Goal: Information Seeking & Learning: Learn about a topic

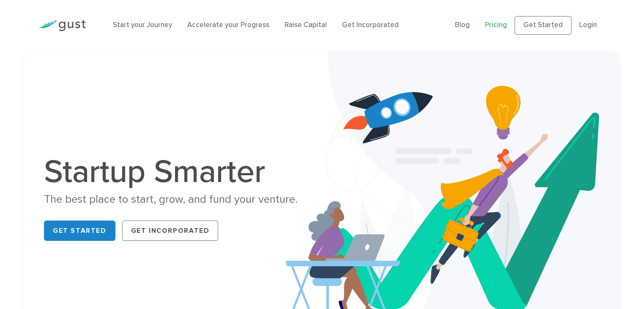
click at [500, 27] on link "Pricing" at bounding box center [496, 25] width 22 height 8
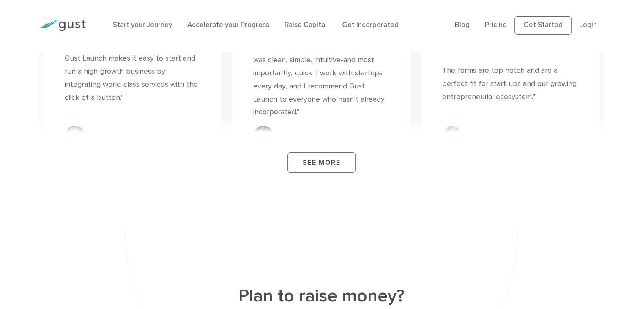
scroll to position [3164, 0]
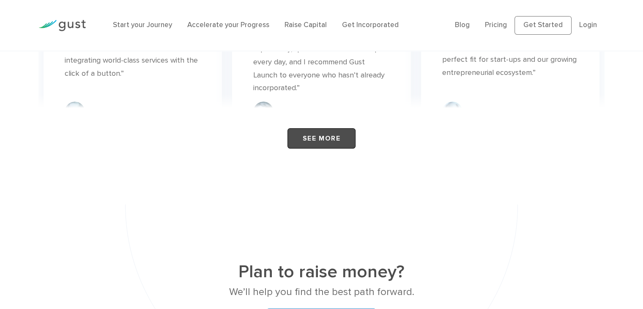
click at [330, 131] on link "See More" at bounding box center [322, 138] width 68 height 20
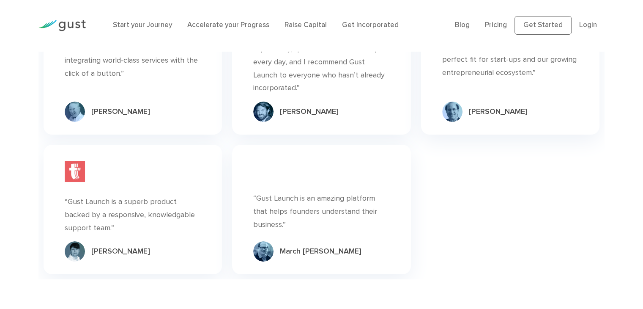
click at [299, 192] on div "“Gust Launch is an amazing platform that helps founders understand their busine…" at bounding box center [321, 211] width 136 height 39
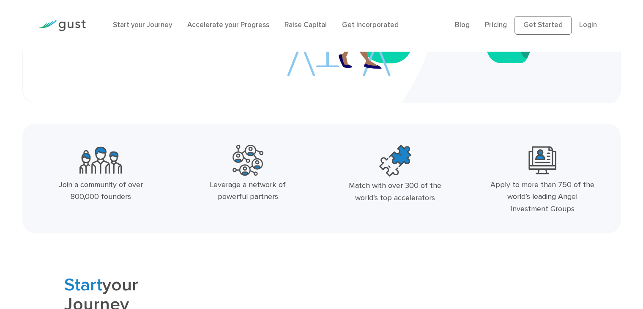
scroll to position [167, 0]
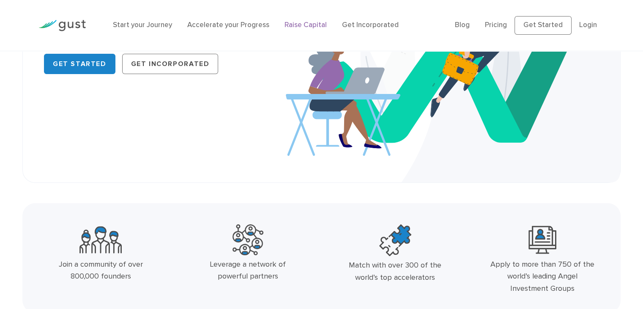
click at [311, 25] on link "Raise Capital" at bounding box center [306, 25] width 42 height 8
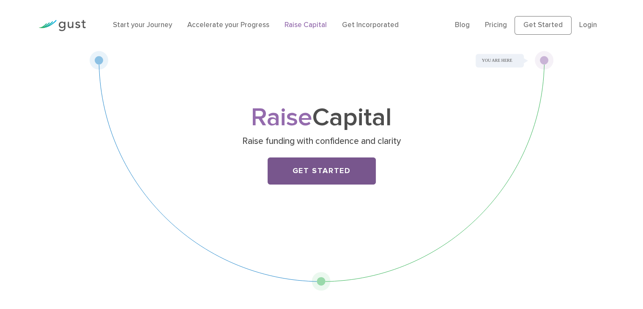
click at [335, 168] on link "Get Started" at bounding box center [322, 170] width 108 height 27
